Goal: Information Seeking & Learning: Find specific fact

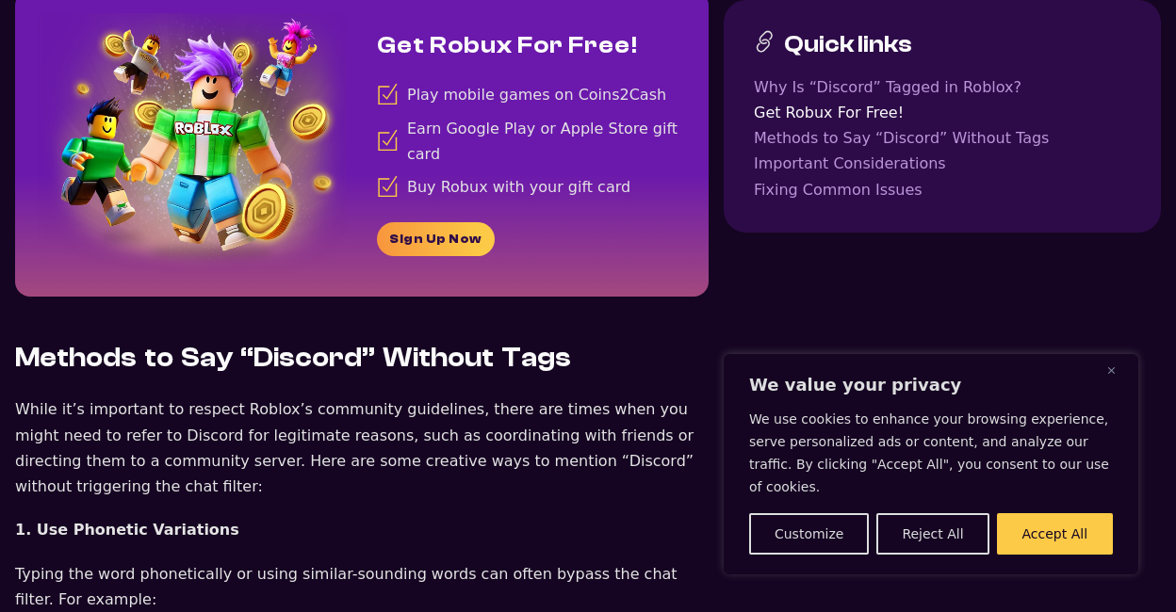
scroll to position [1979, 0]
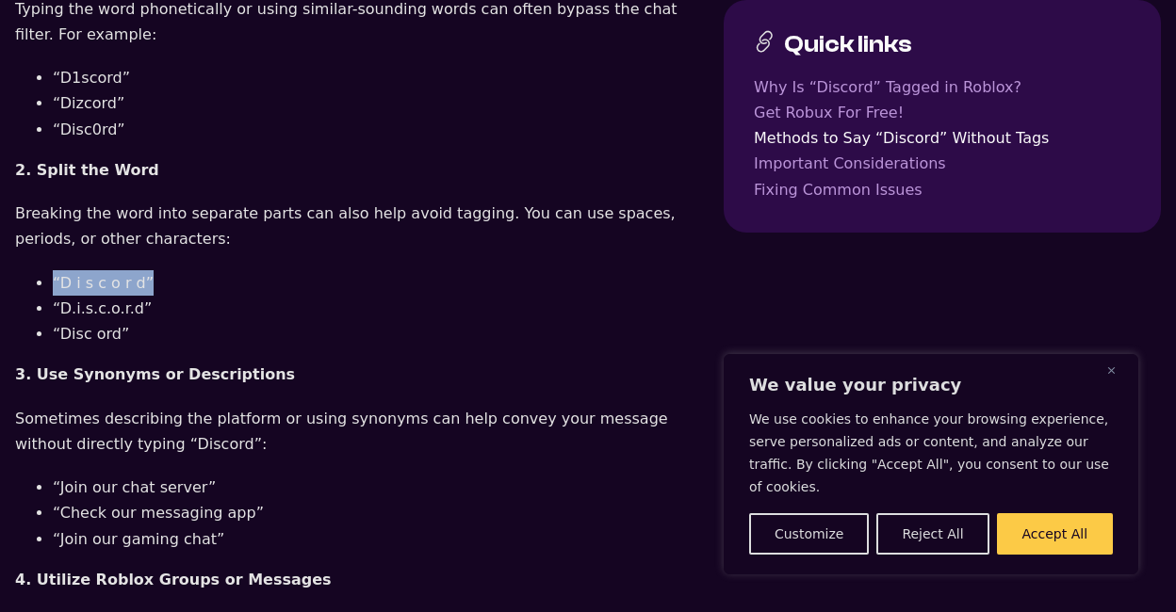
drag, startPoint x: 166, startPoint y: 204, endPoint x: 53, endPoint y: 197, distance: 113.3
click at [53, 270] on li "“D i s c o r d”" at bounding box center [381, 282] width 656 height 25
copy li "“D i s c o r d”"
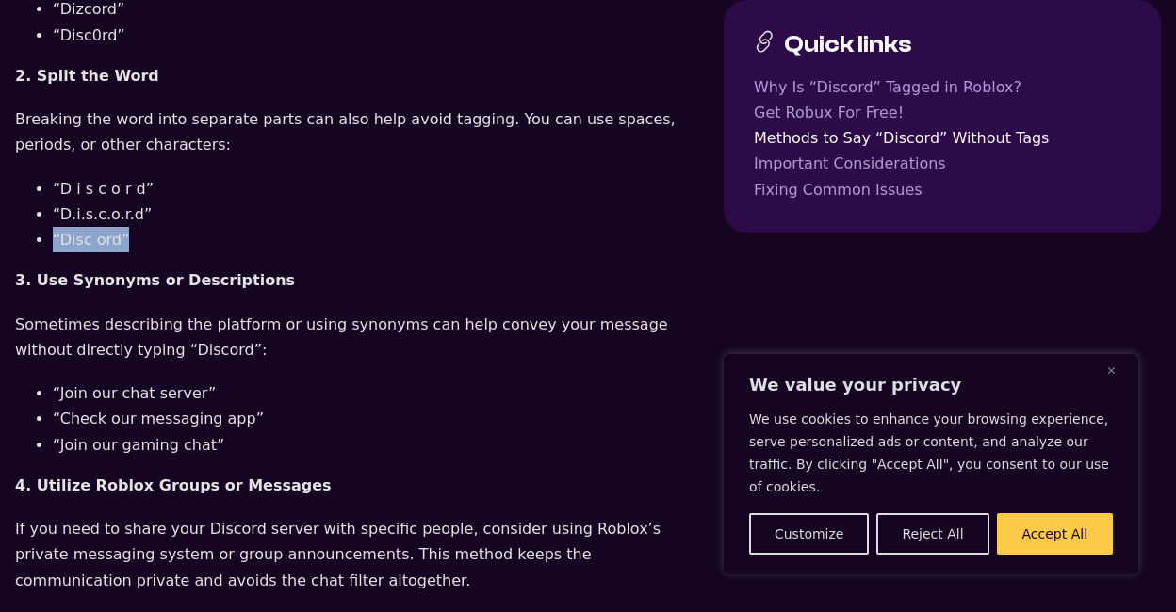
drag, startPoint x: 117, startPoint y: 165, endPoint x: 53, endPoint y: 165, distance: 64.1
click at [53, 227] on li "“Disc ord”" at bounding box center [381, 239] width 656 height 25
copy li "“Disc ord”"
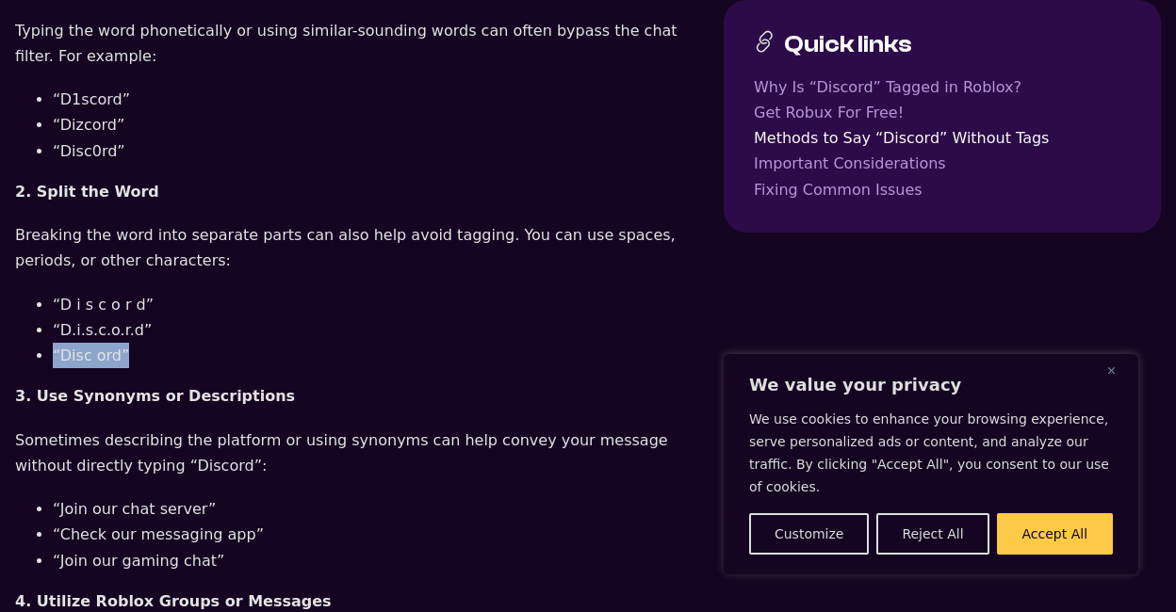
scroll to position [1885, 0]
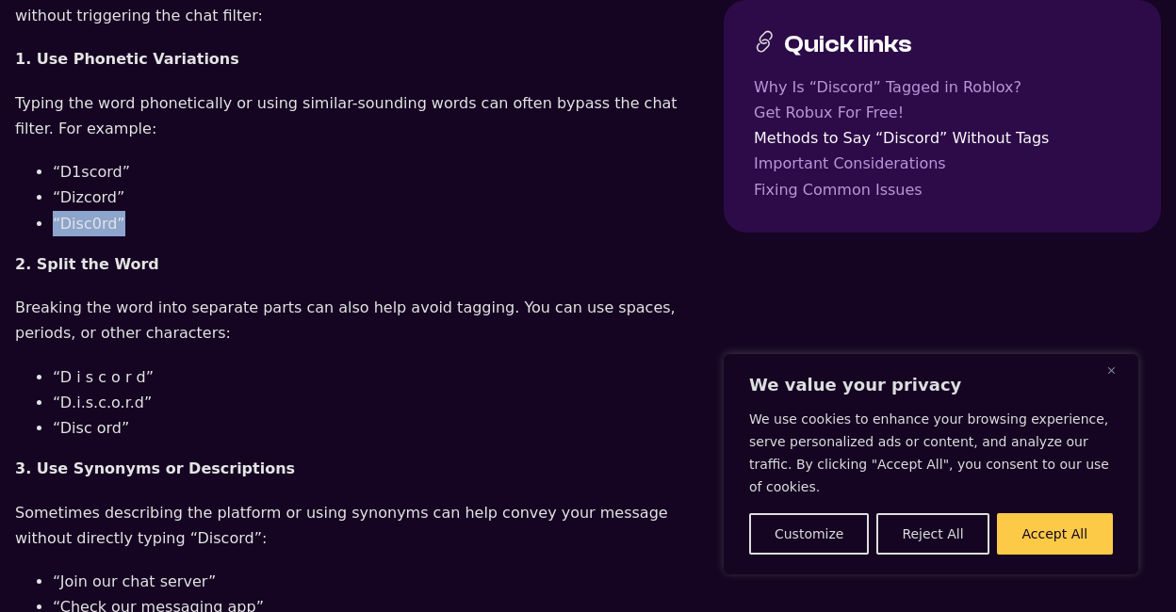
drag, startPoint x: 104, startPoint y: 148, endPoint x: 32, endPoint y: 139, distance: 72.2
click at [32, 159] on ul "“D1scord” “Dizcord” “Disc0rd”" at bounding box center [362, 197] width 694 height 77
copy li "“Disc0rd”"
drag, startPoint x: 107, startPoint y: 97, endPoint x: 34, endPoint y: 97, distance: 73.5
click at [34, 159] on ul "“D1scord” “Dizcord” “Disc0rd”" at bounding box center [362, 197] width 694 height 77
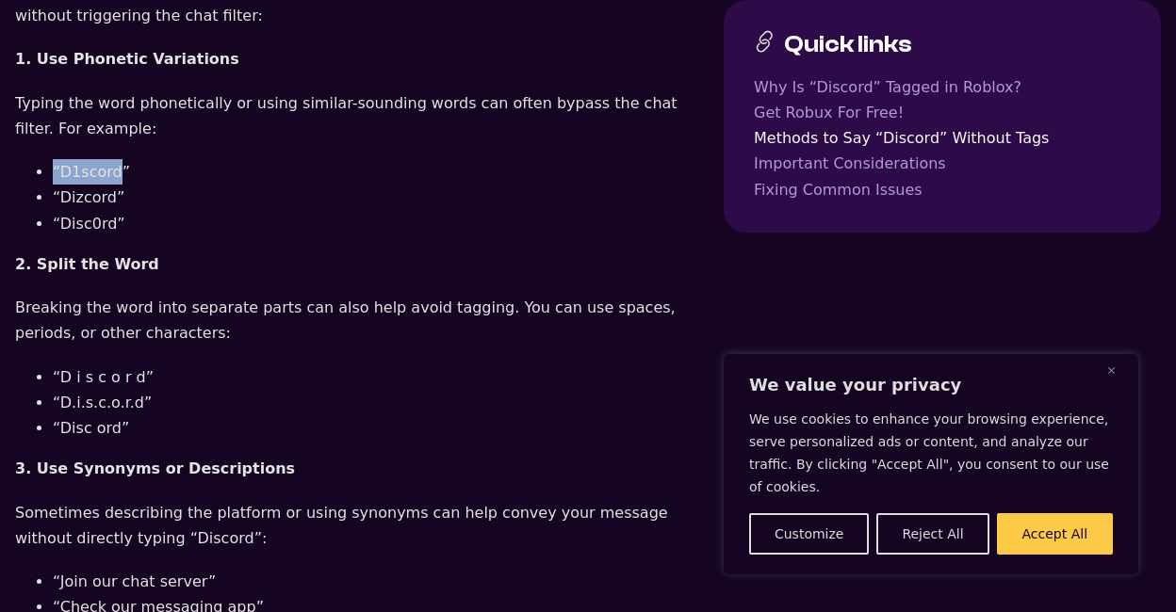
copy li "“D1scord"
